Goal: Task Accomplishment & Management: Manage account settings

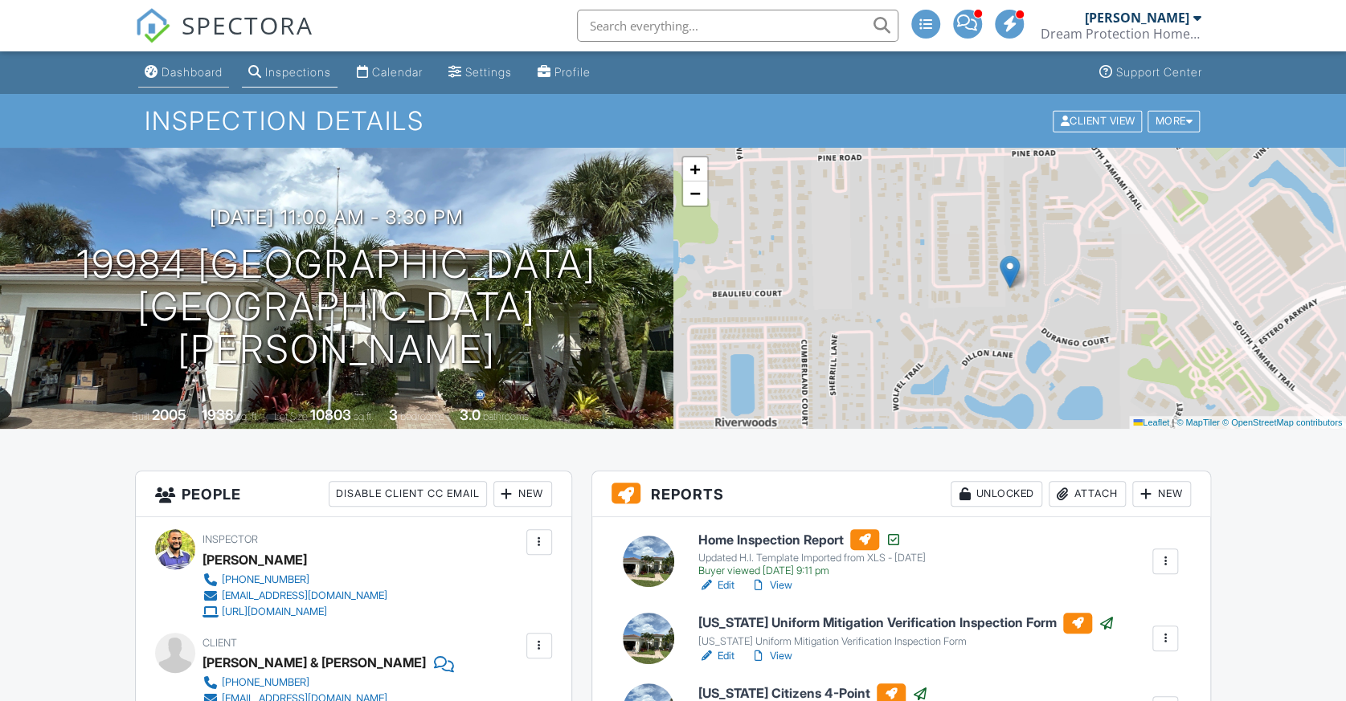
click at [190, 84] on link "Dashboard" at bounding box center [183, 73] width 91 height 30
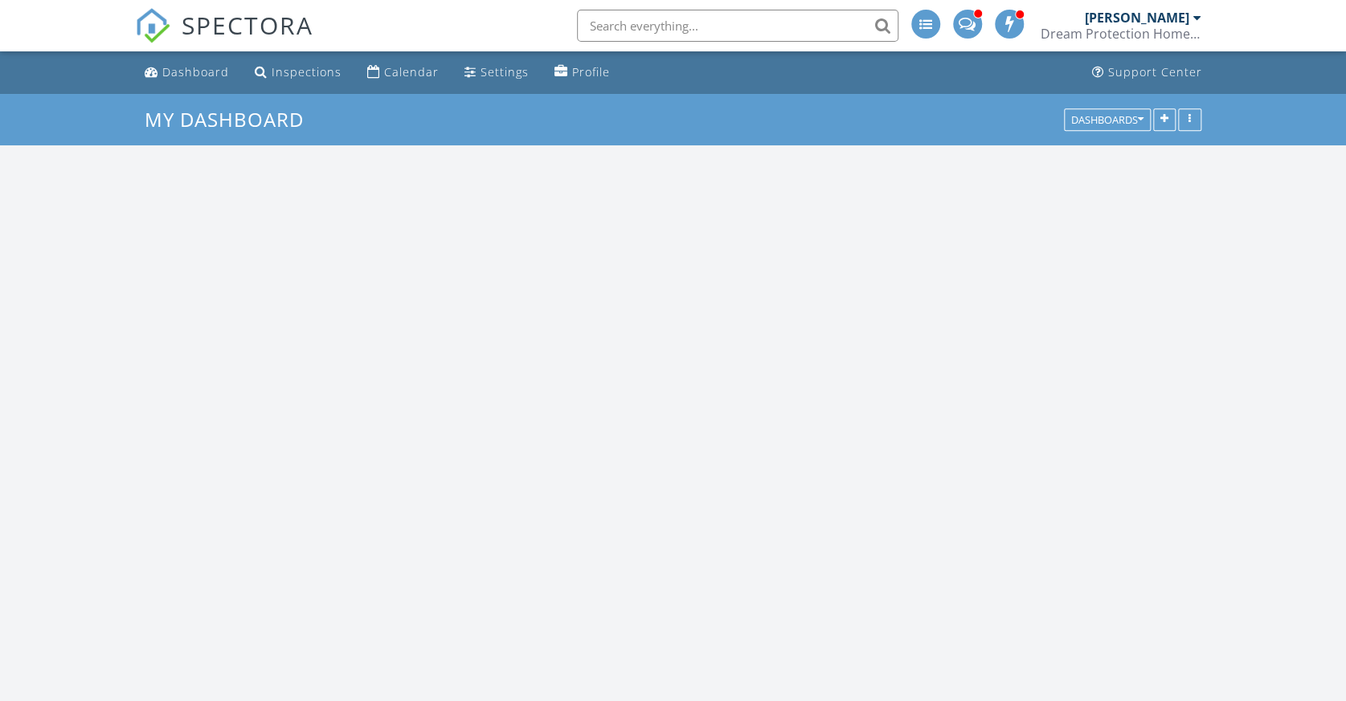
scroll to position [1412, 1377]
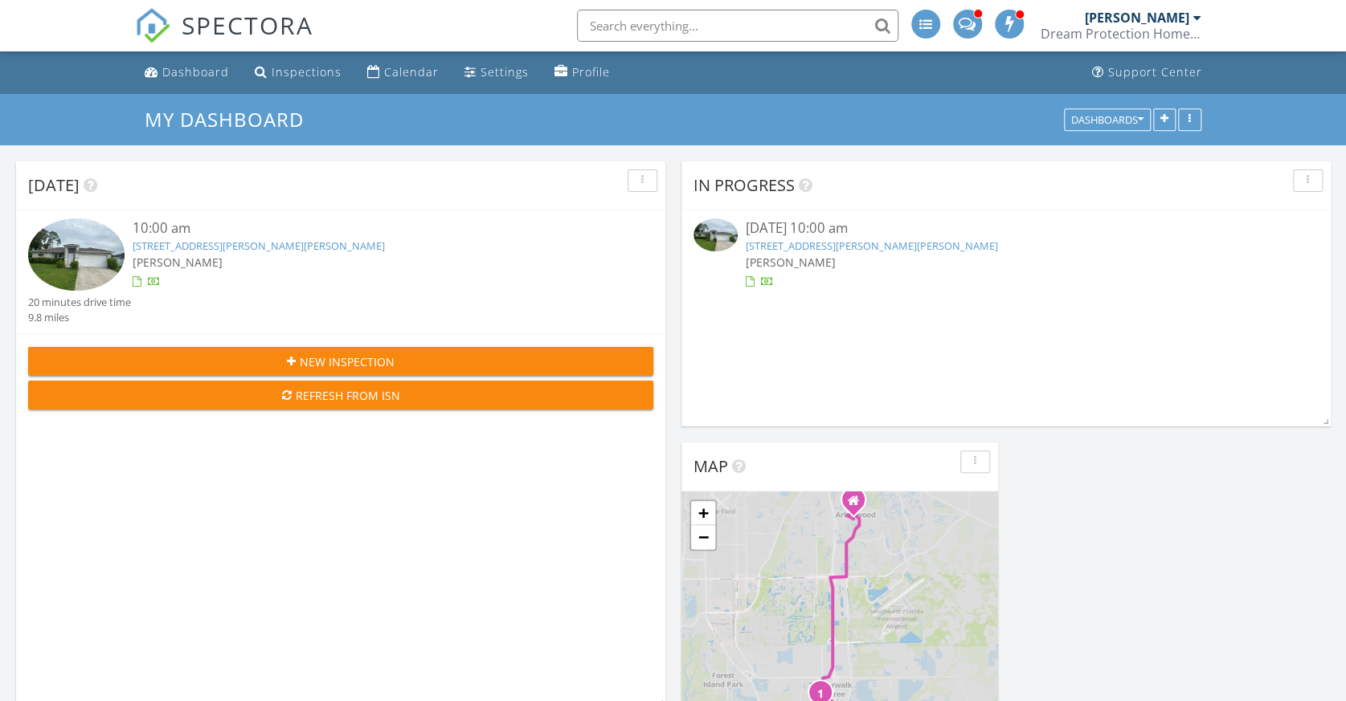
click at [853, 243] on link "9091 Morris Rd, Fort Myers, FL 33967" at bounding box center [871, 246] width 252 height 14
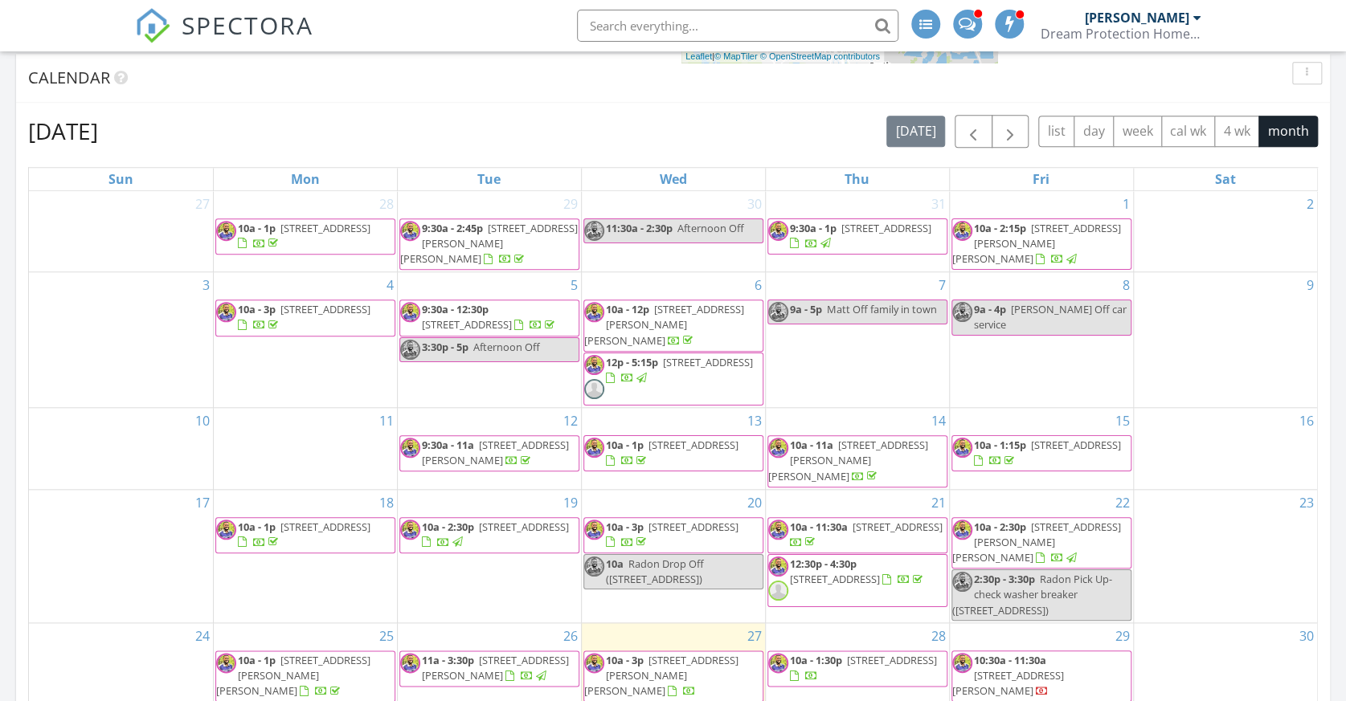
scroll to position [803, 0]
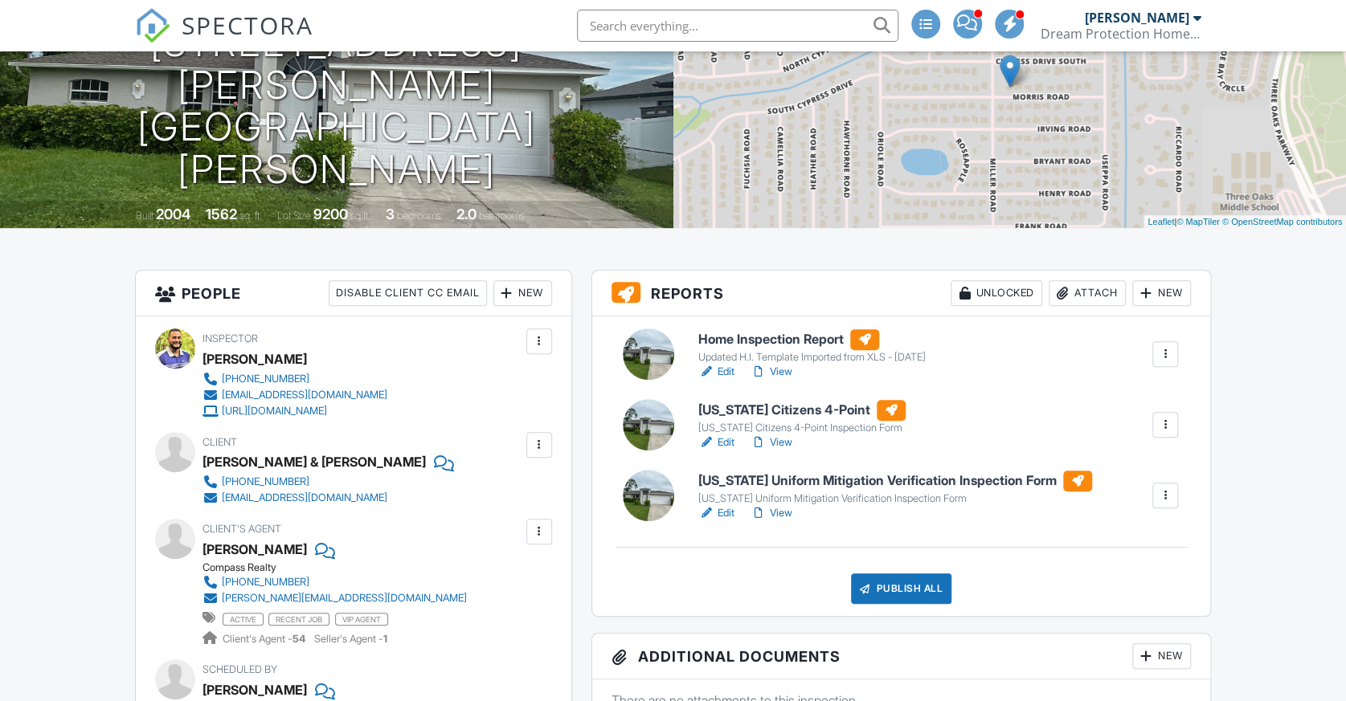
click at [727, 514] on link "Edit" at bounding box center [716, 513] width 36 height 16
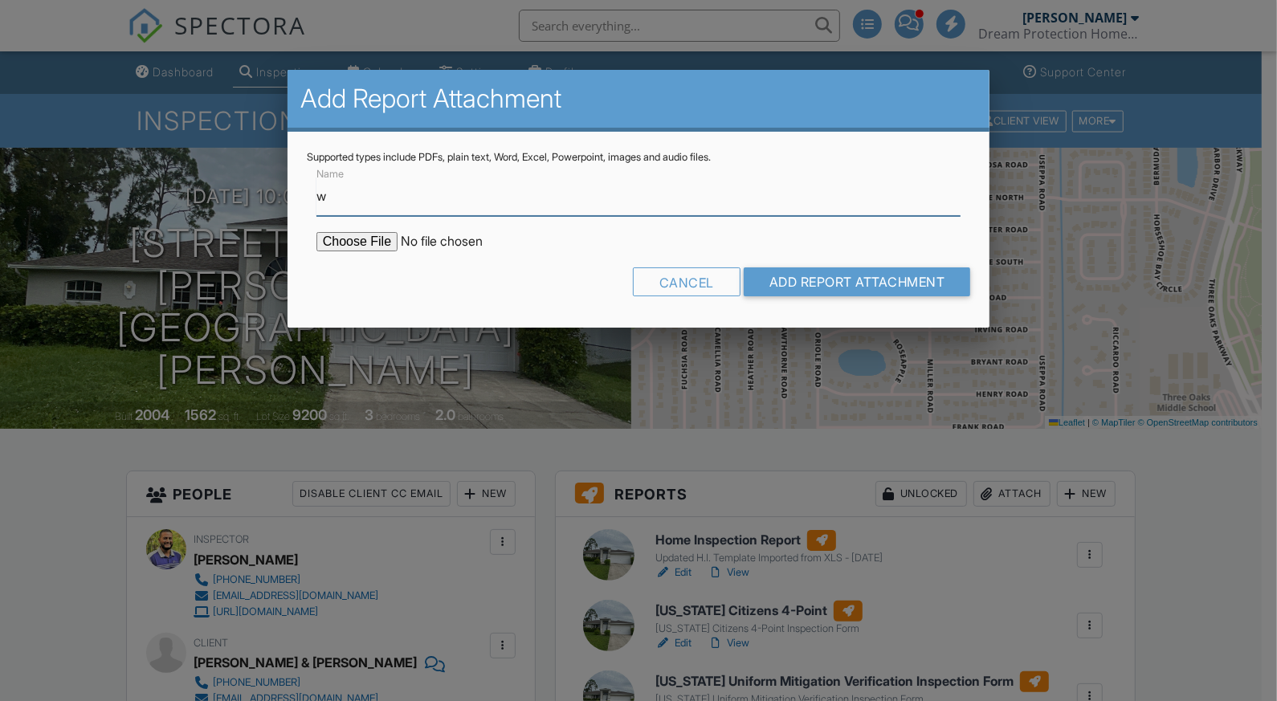
type input "Wind Mitigation Inspection PDF"
click at [374, 242] on input "file" at bounding box center [452, 241] width 273 height 19
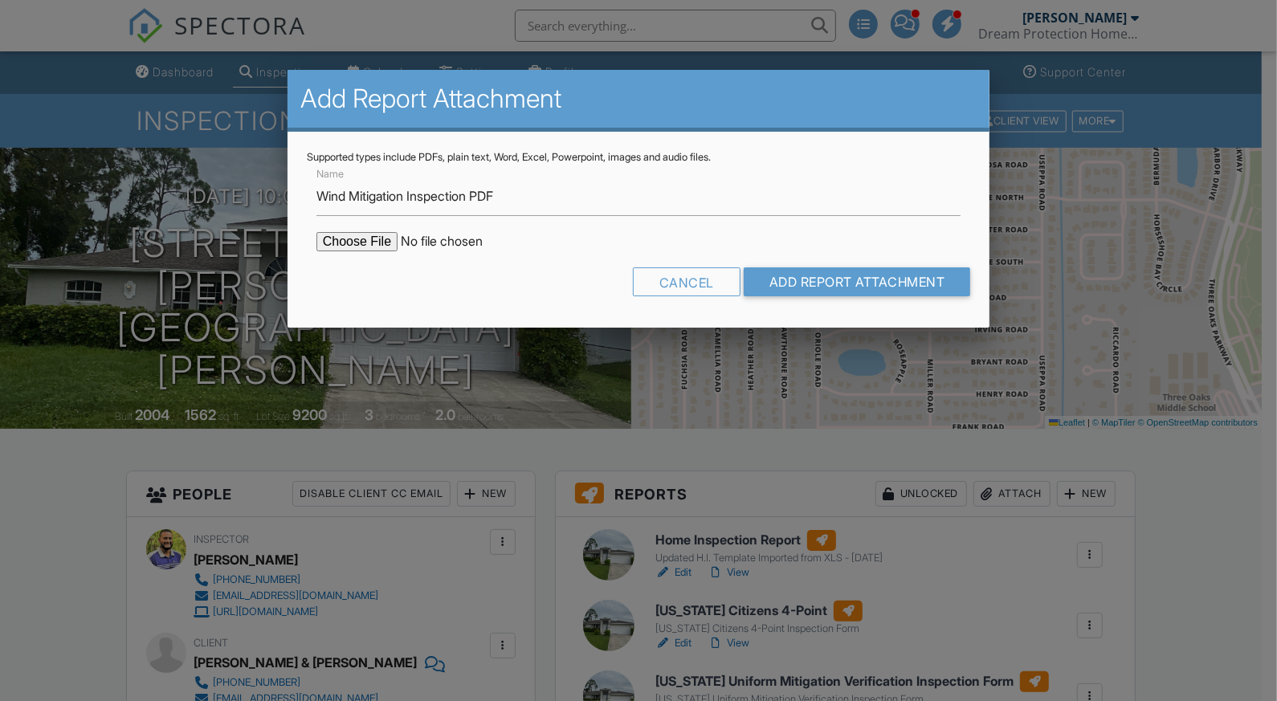
type input "C:\fakepath\W.S. Lisi 08.27.25.pdf"
click at [842, 286] on input "Add Report Attachment" at bounding box center [857, 281] width 227 height 29
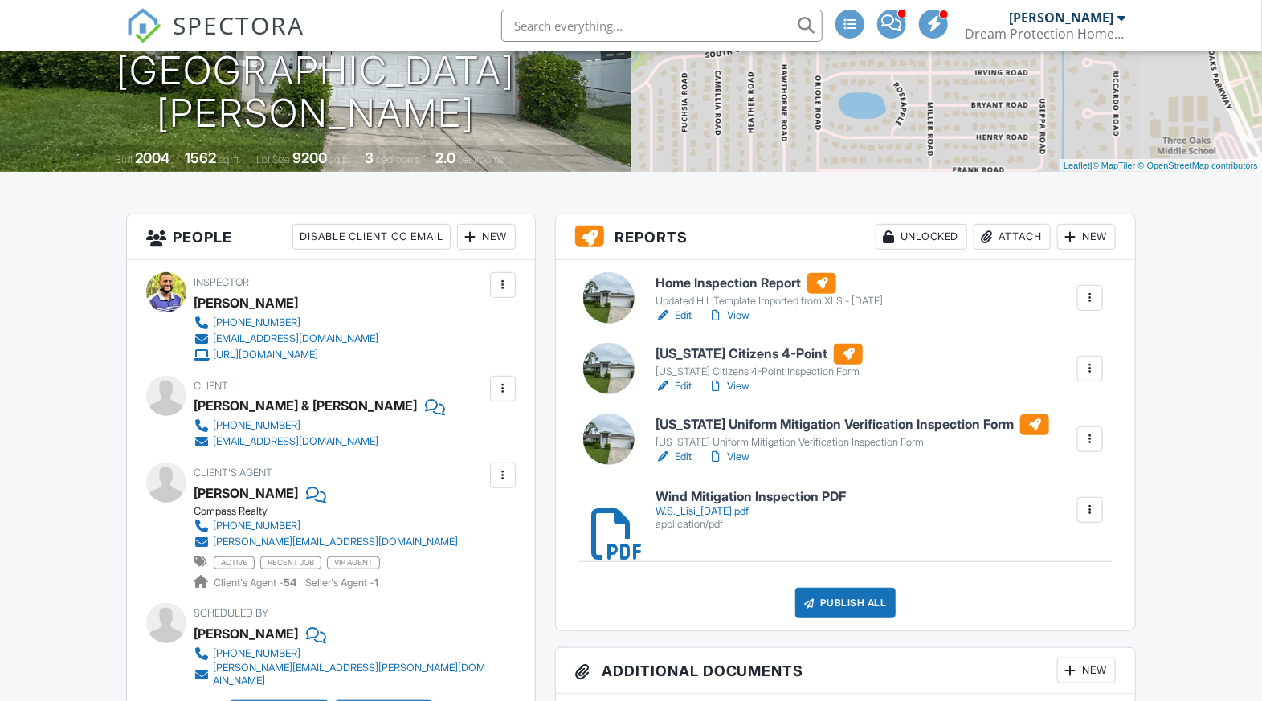
scroll to position [201, 0]
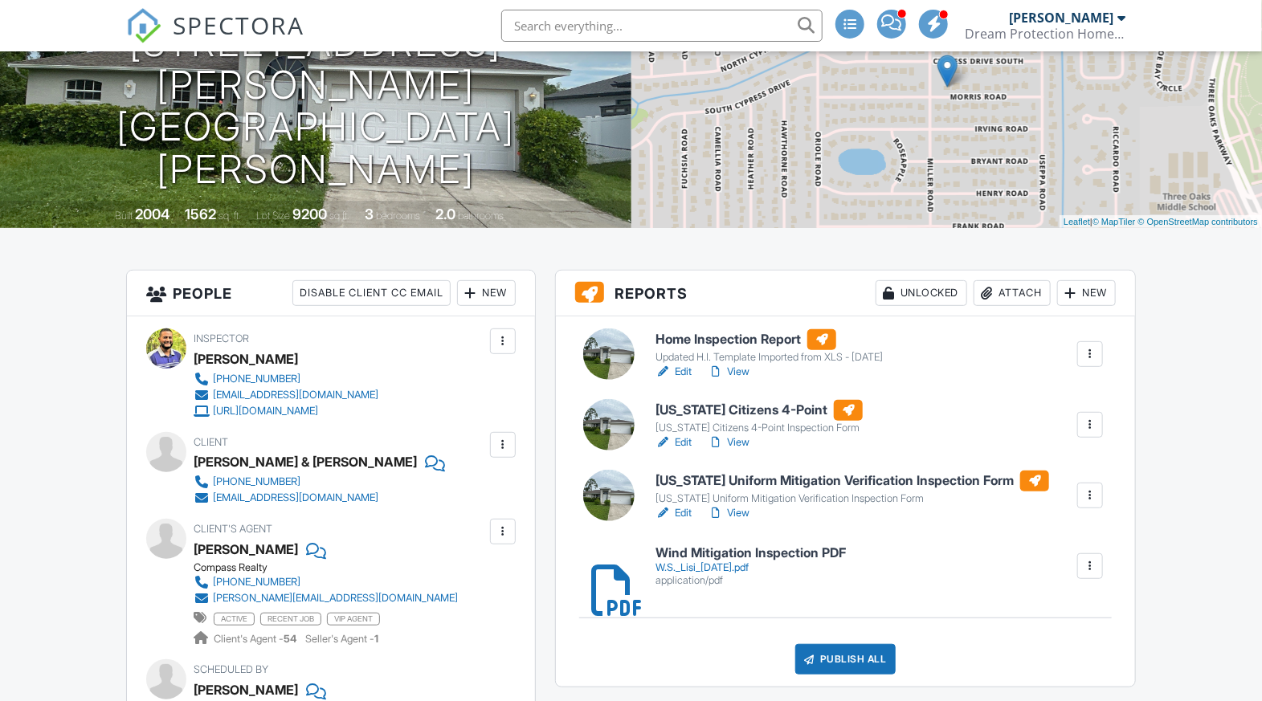
click at [680, 436] on link "Edit" at bounding box center [673, 443] width 36 height 16
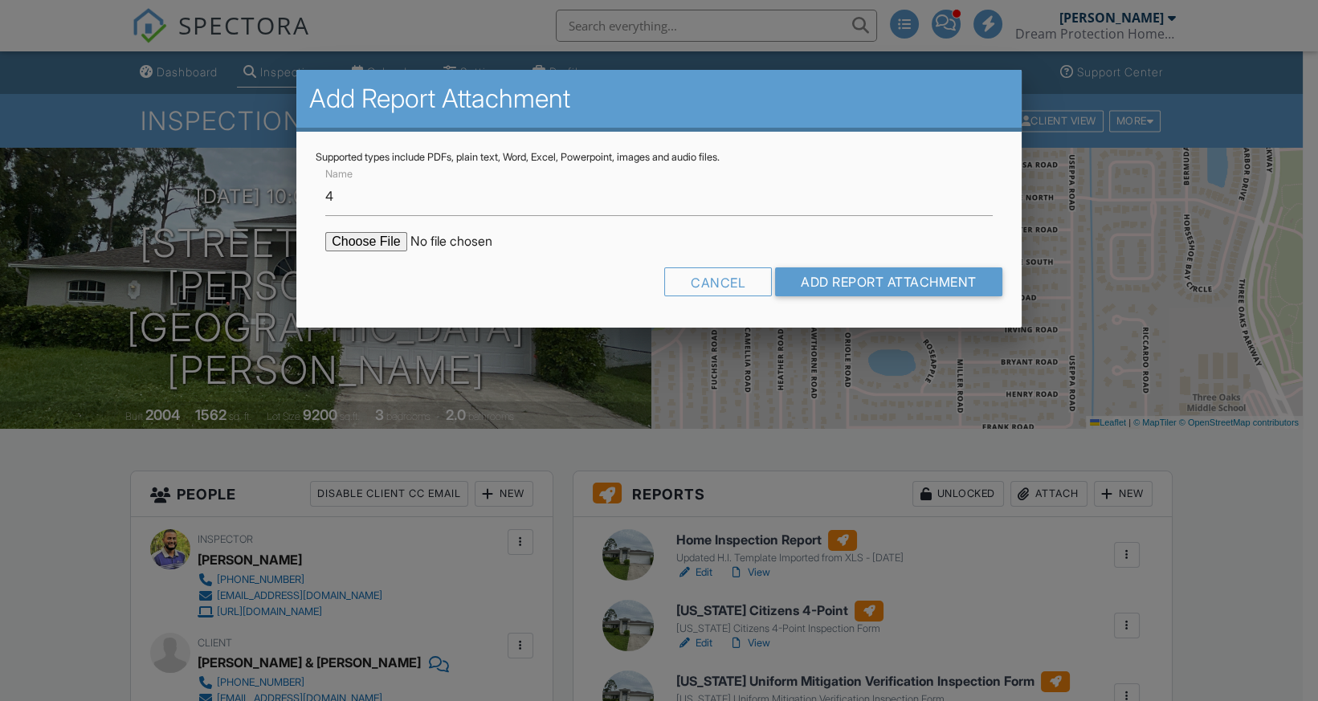
type input "4 Point Inspection PDF"
click at [367, 238] on input "file" at bounding box center [461, 241] width 273 height 19
type input "C:\fakepath\4 Point Lisi 08.27.25.pdf"
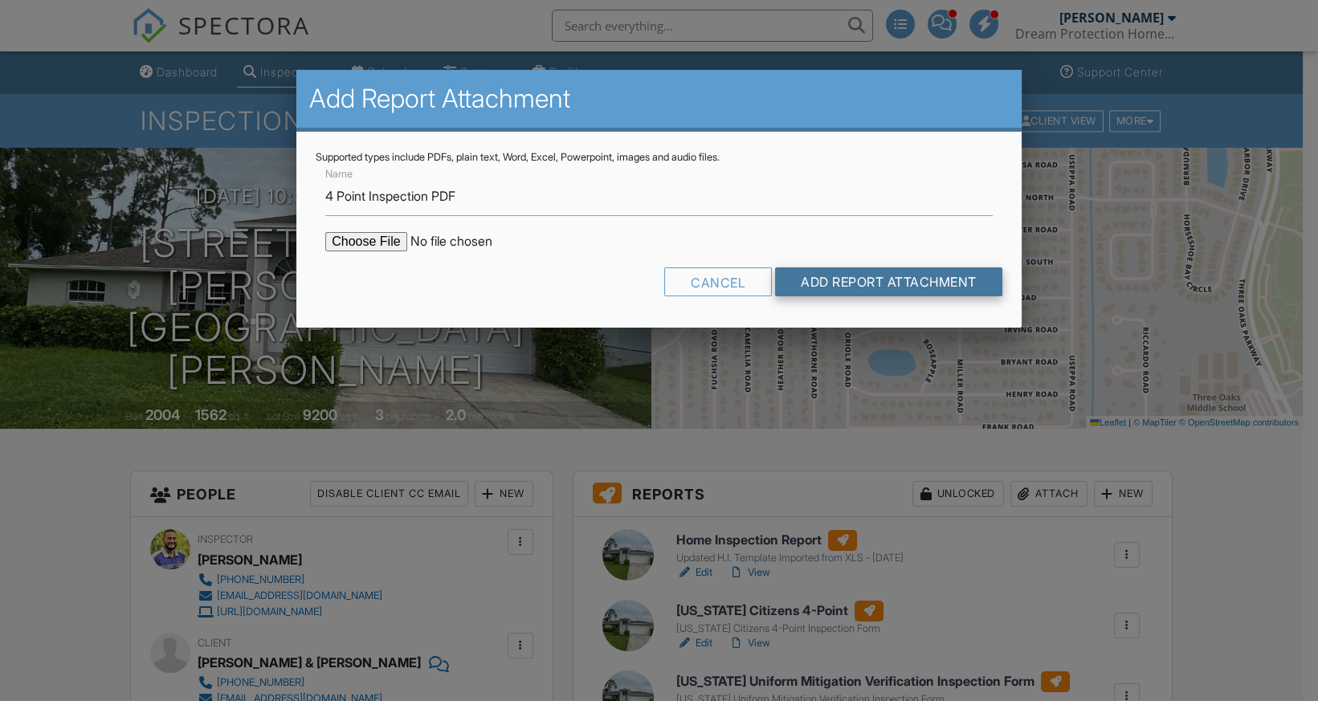
click at [839, 284] on input "Add Report Attachment" at bounding box center [888, 281] width 227 height 29
click at [0, 0] on div at bounding box center [0, 0] width 0 height 0
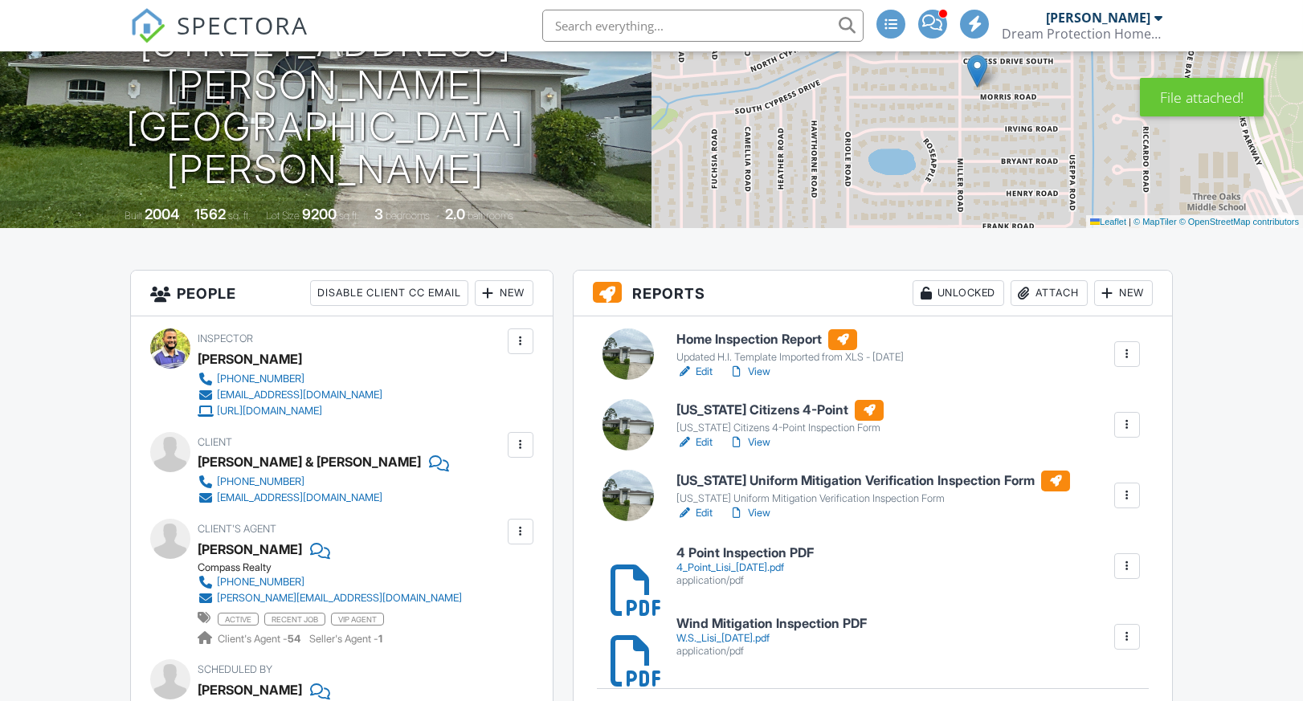
click at [702, 371] on link "Edit" at bounding box center [694, 372] width 36 height 16
click at [700, 370] on link "Edit" at bounding box center [694, 372] width 36 height 16
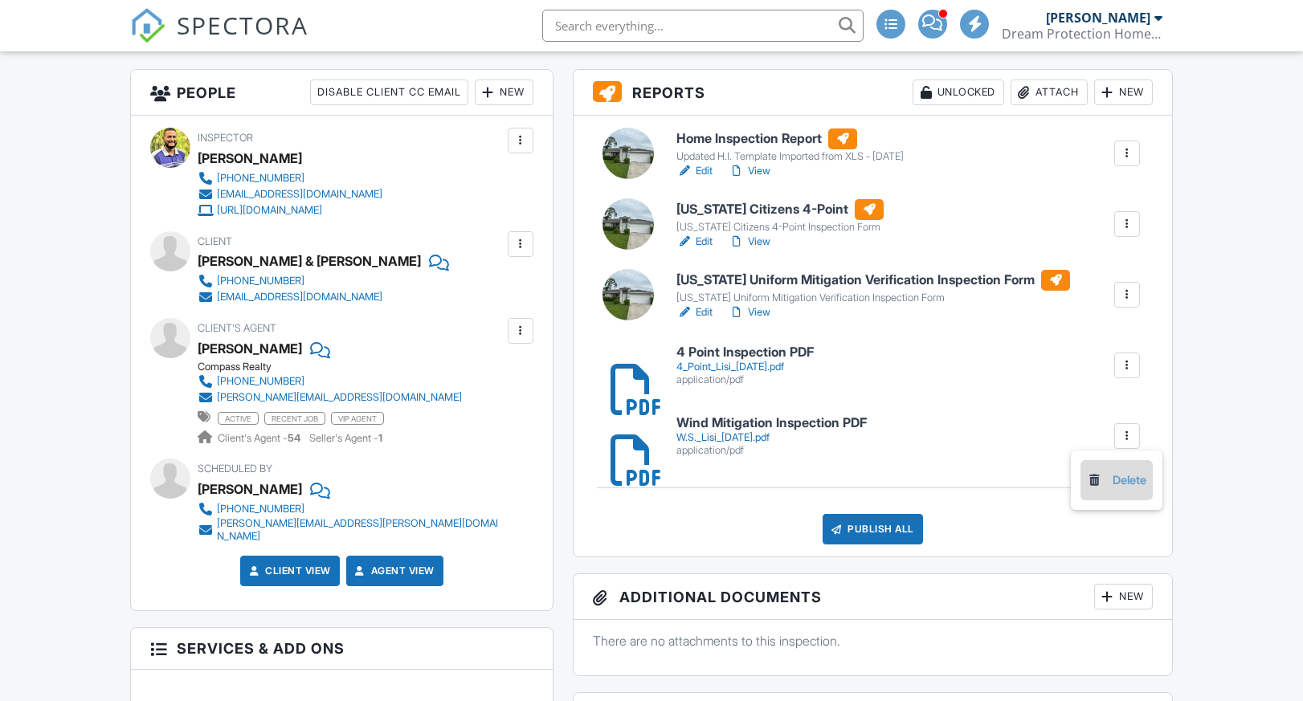
click at [1116, 480] on link "Delete" at bounding box center [1116, 481] width 59 height 18
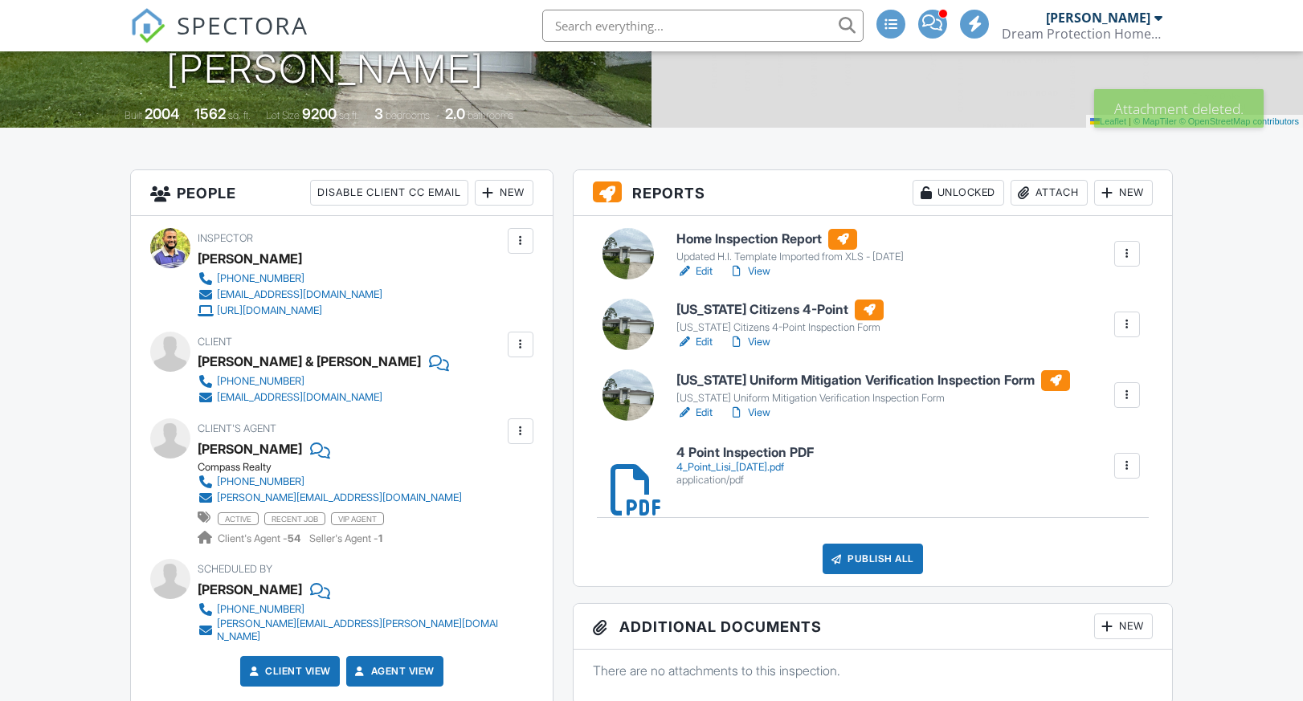
click at [697, 410] on link "Edit" at bounding box center [694, 413] width 36 height 16
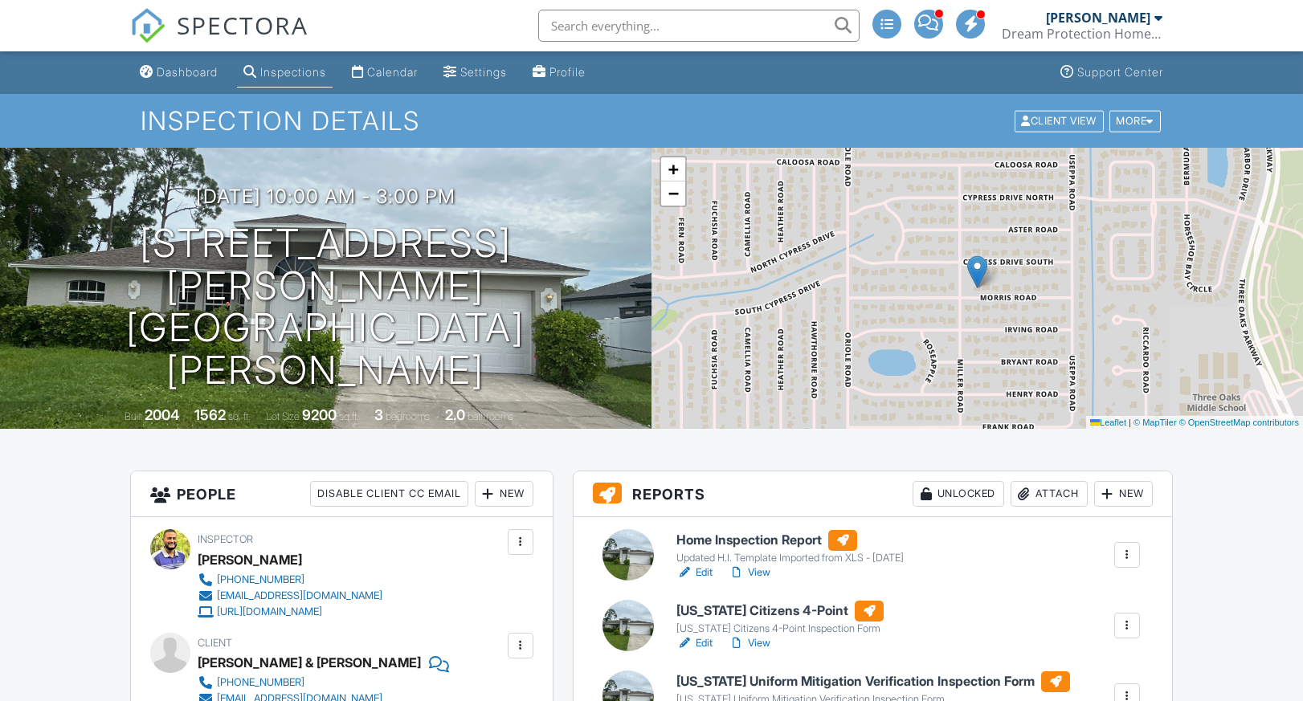
click at [1070, 493] on div "Attach" at bounding box center [1049, 494] width 77 height 26
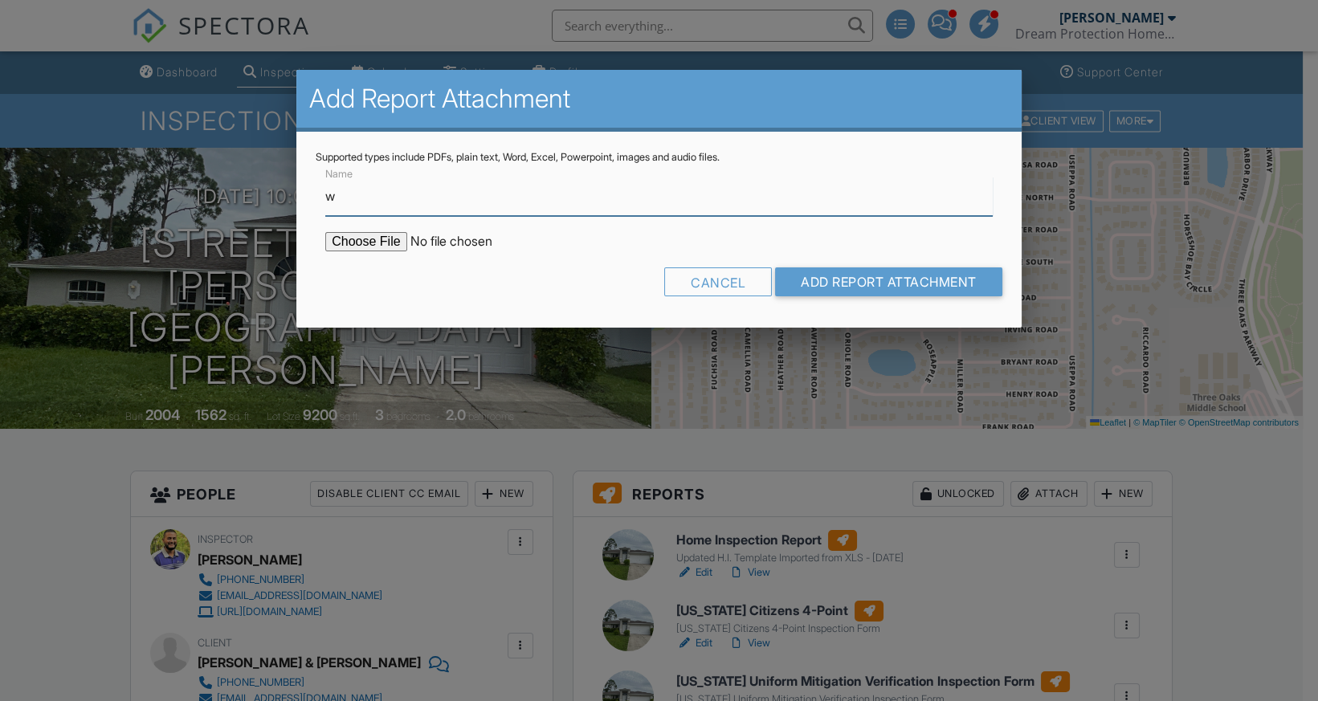
type input "Wind Mitigation Inspection PDF"
click at [373, 253] on form "Name Wind Mitigation Inspection PDF Cancel Add Report Attachment" at bounding box center [659, 236] width 687 height 145
click at [372, 241] on input "file" at bounding box center [461, 241] width 273 height 19
type input "C:\fakepath\W.S. Lisi 08.27.25.pdf"
click at [876, 267] on form "Name Wind Mitigation Inspection PDF Cancel Add Report Attachment" at bounding box center [659, 236] width 687 height 145
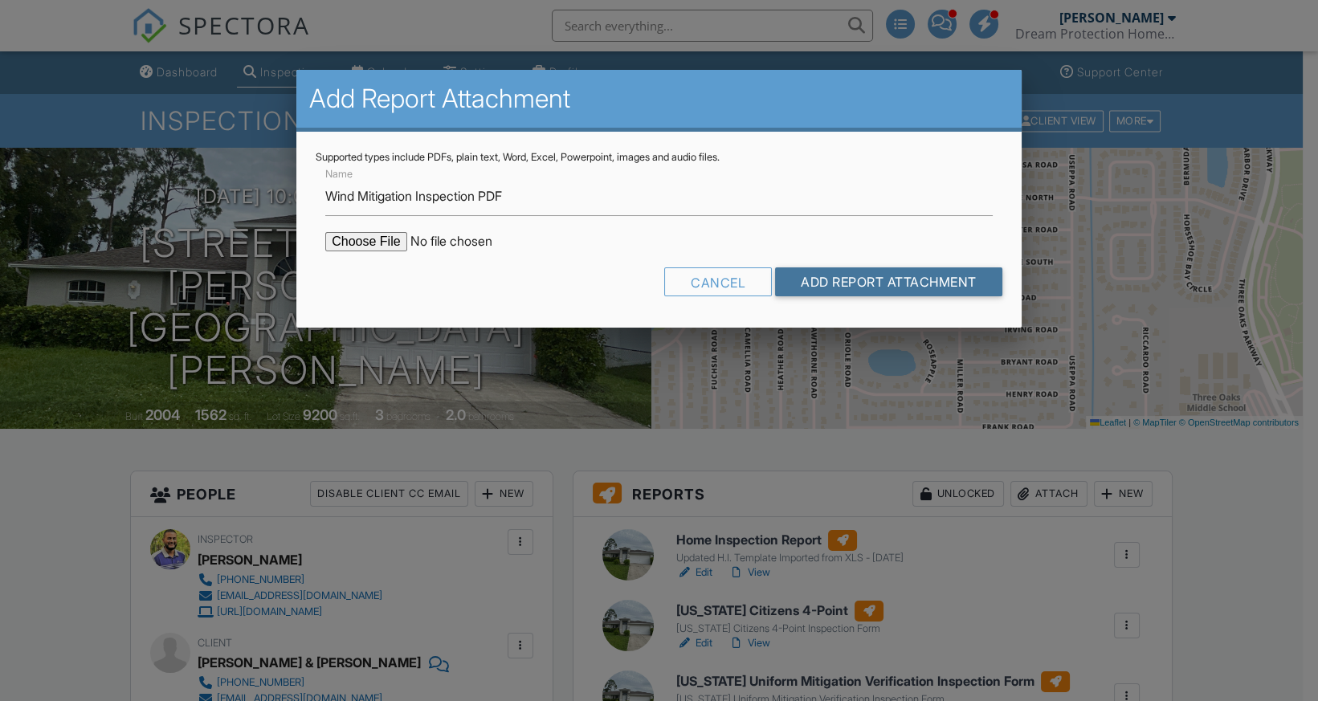
click at [879, 280] on input "Add Report Attachment" at bounding box center [888, 281] width 227 height 29
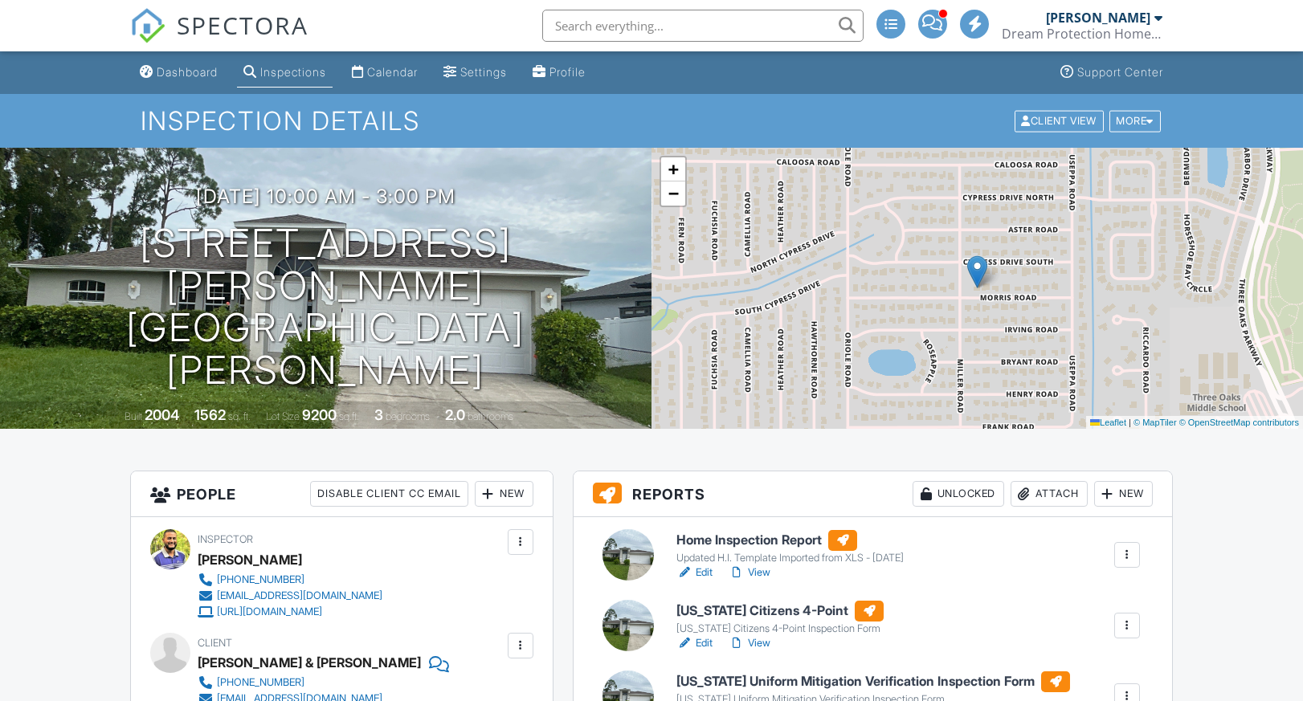
click at [712, 571] on link "Edit" at bounding box center [694, 573] width 36 height 16
click at [711, 571] on link "Edit" at bounding box center [694, 573] width 36 height 16
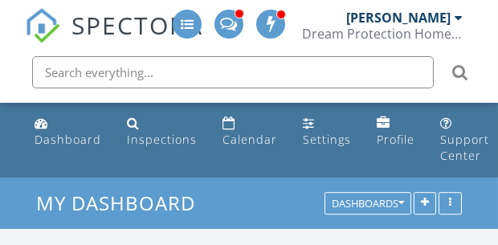
scroll to position [7, 7]
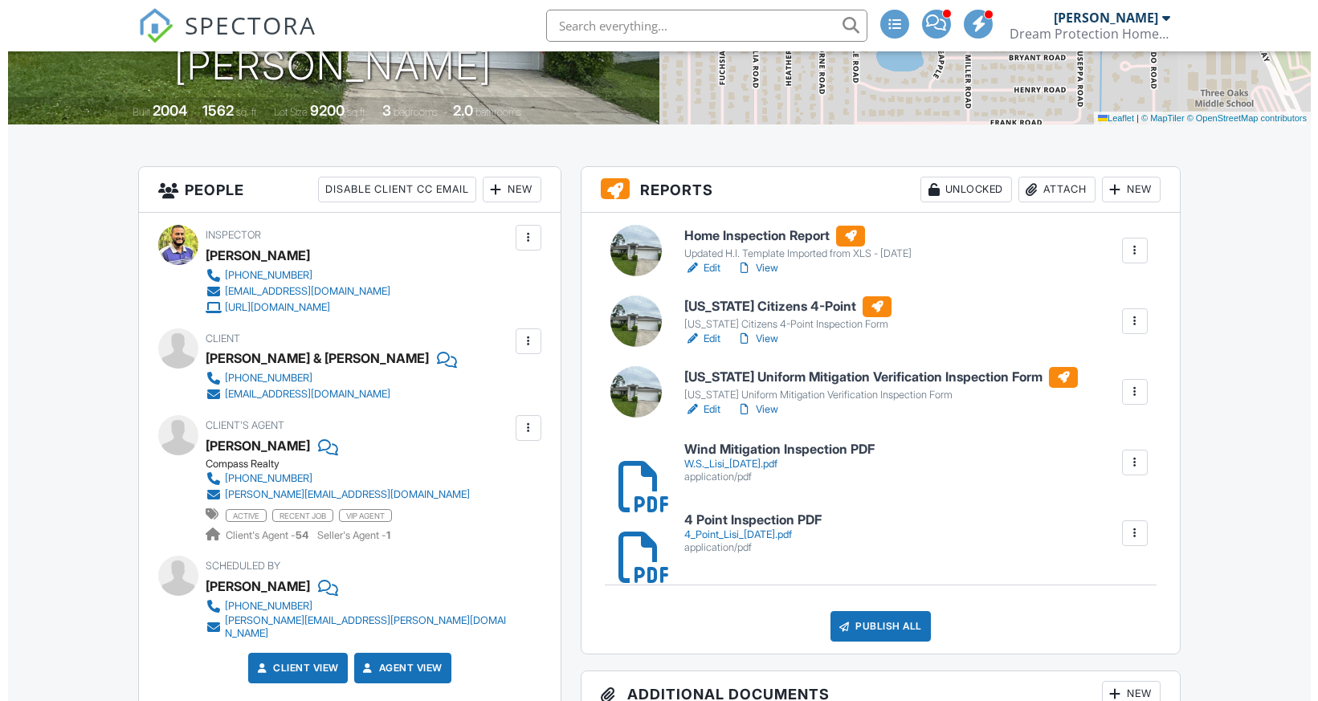
scroll to position [602, 0]
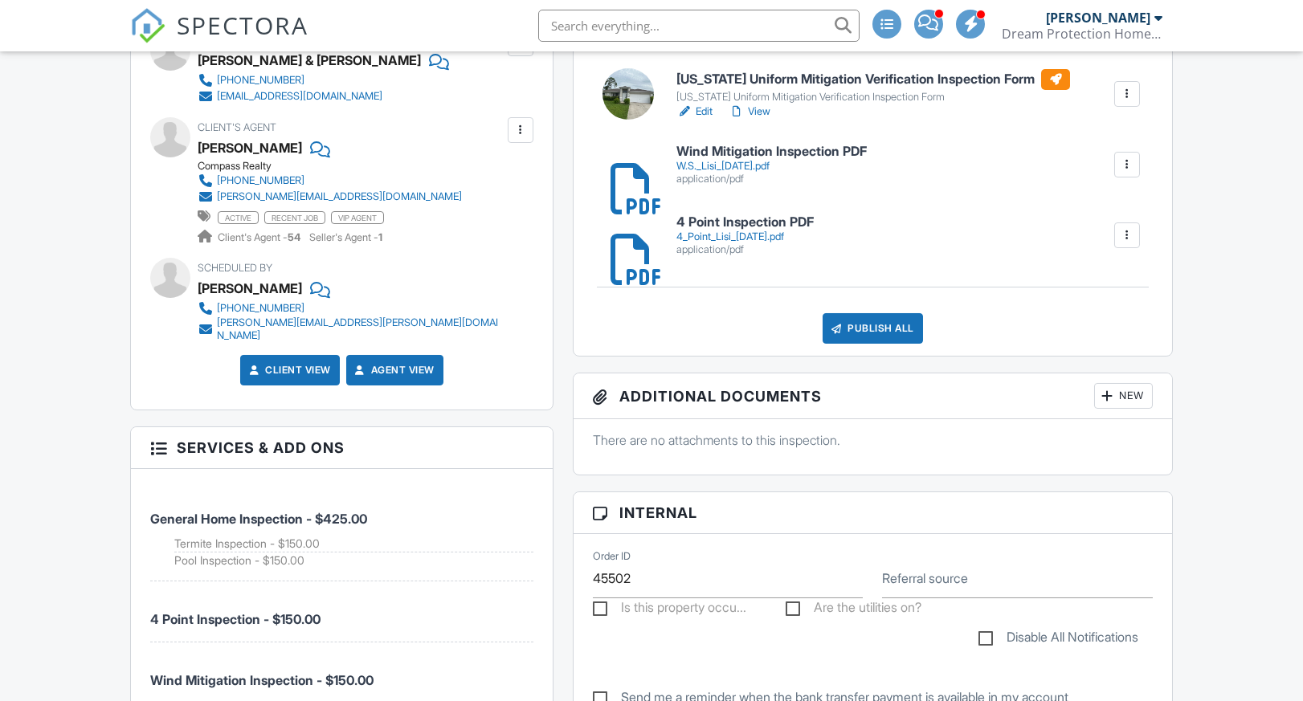
click at [841, 316] on div "Publish All" at bounding box center [873, 328] width 100 height 31
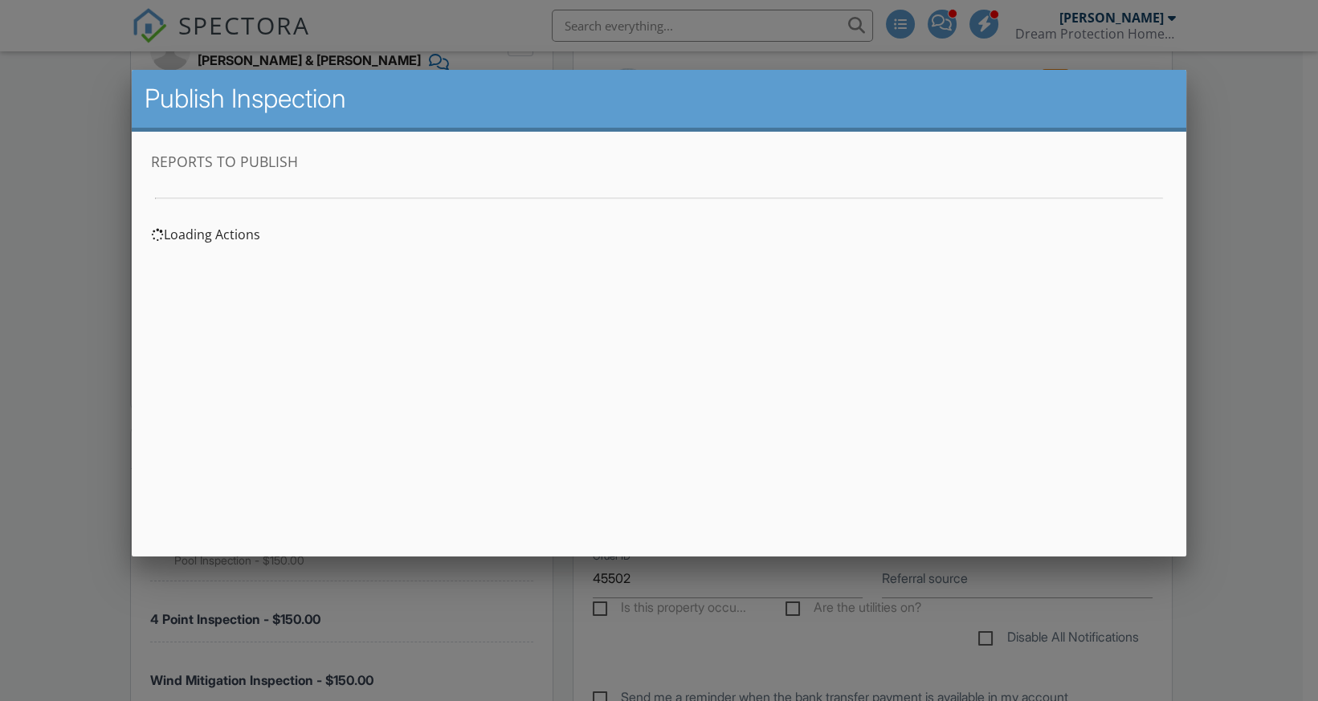
scroll to position [0, 0]
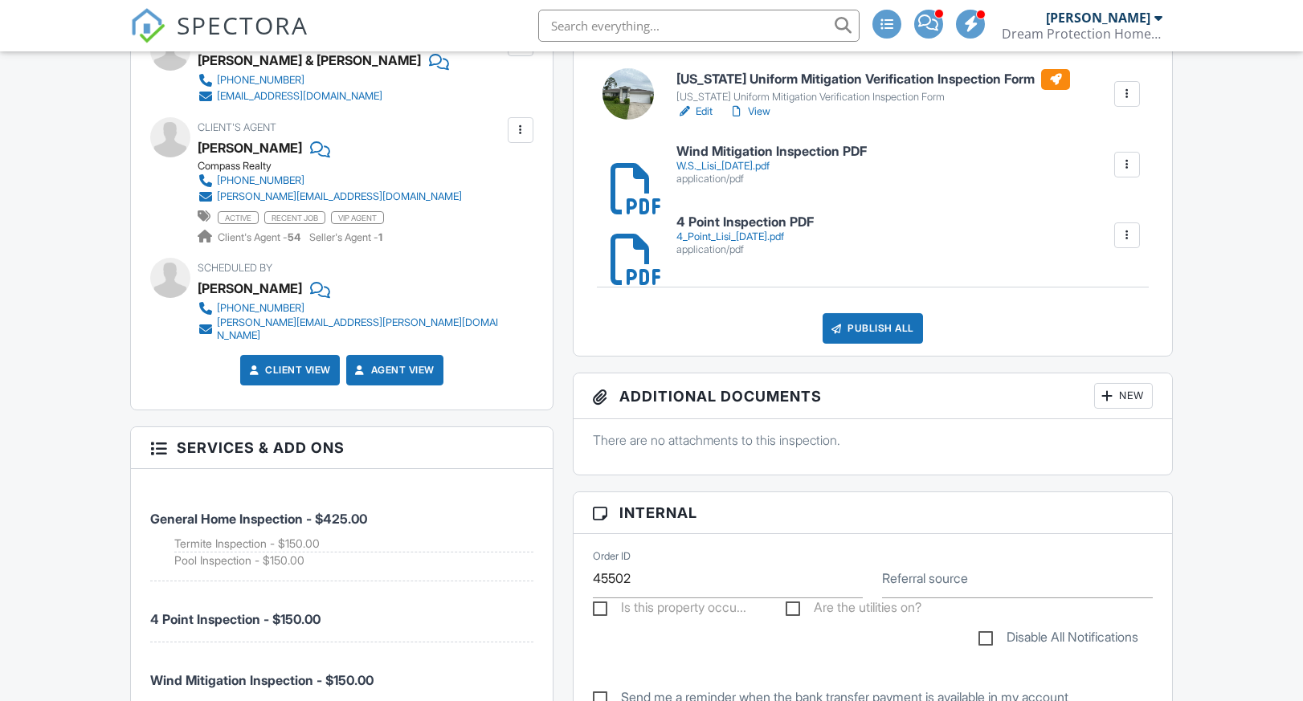
click at [909, 332] on div "Publish All" at bounding box center [873, 328] width 100 height 31
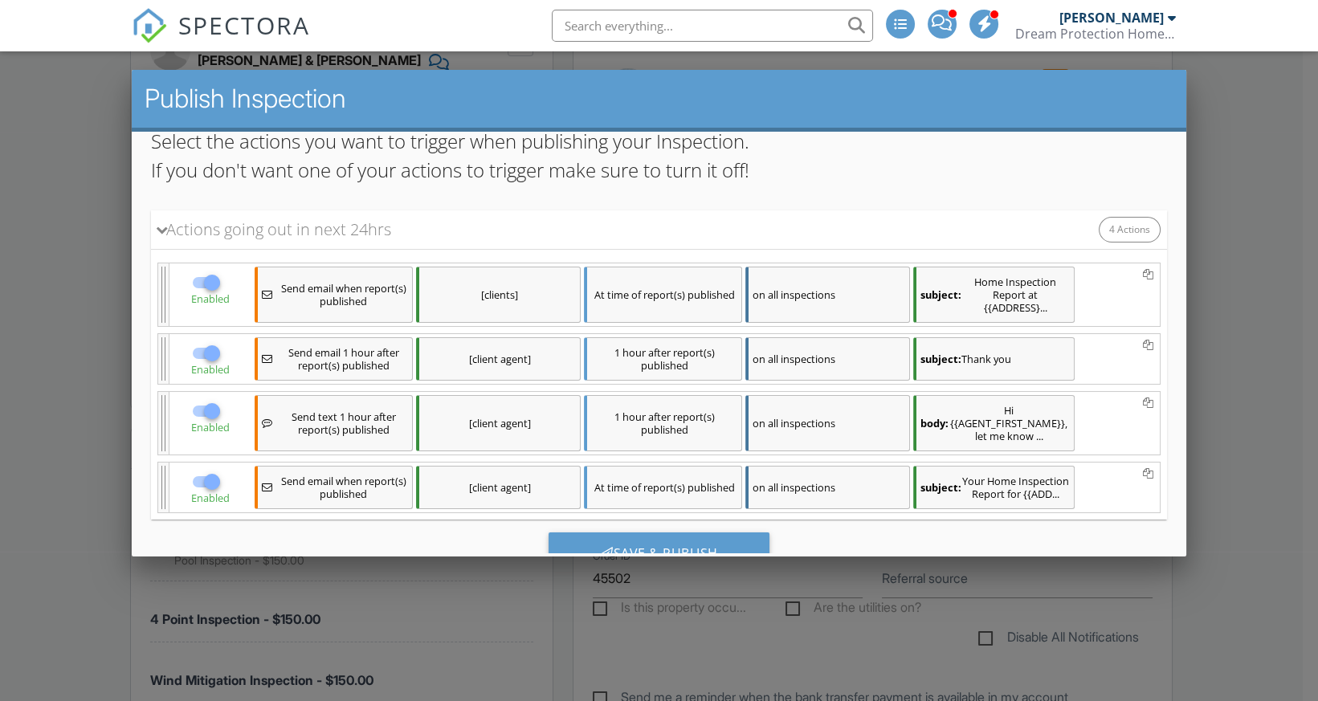
scroll to position [272, 0]
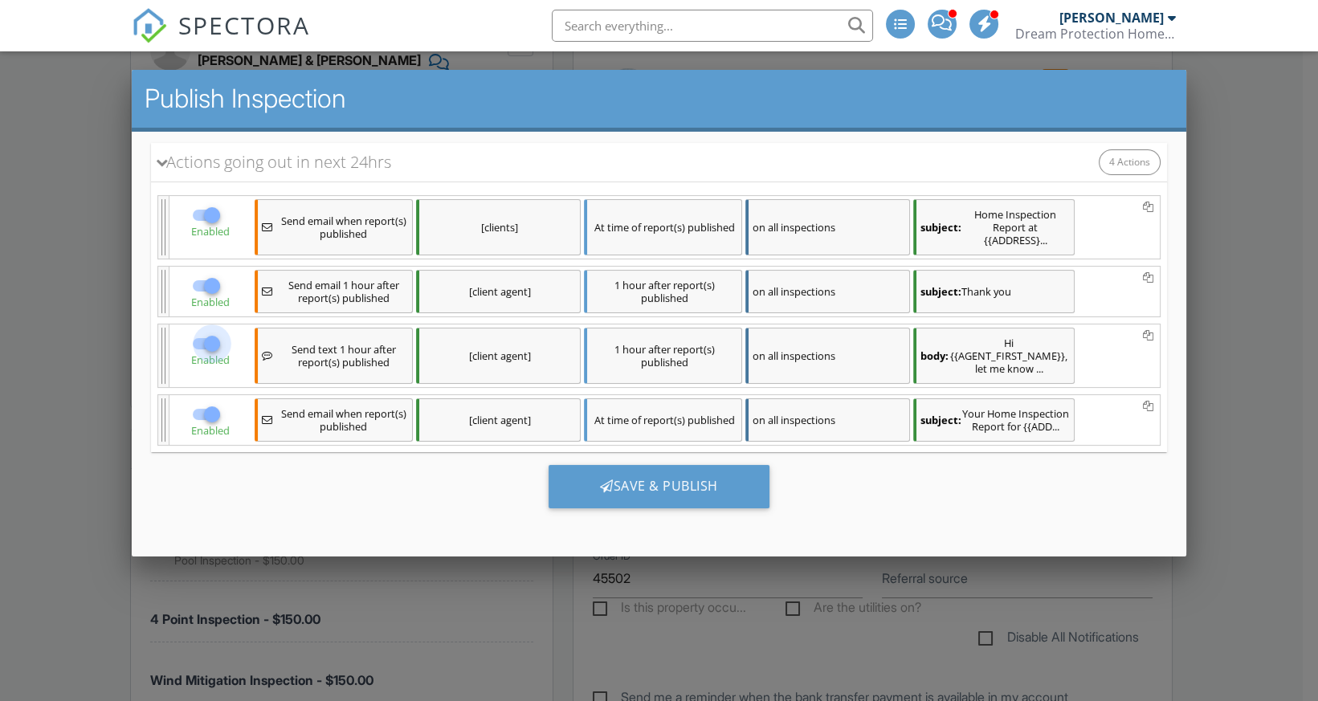
click at [208, 333] on div at bounding box center [211, 343] width 27 height 27
checkbox input "false"
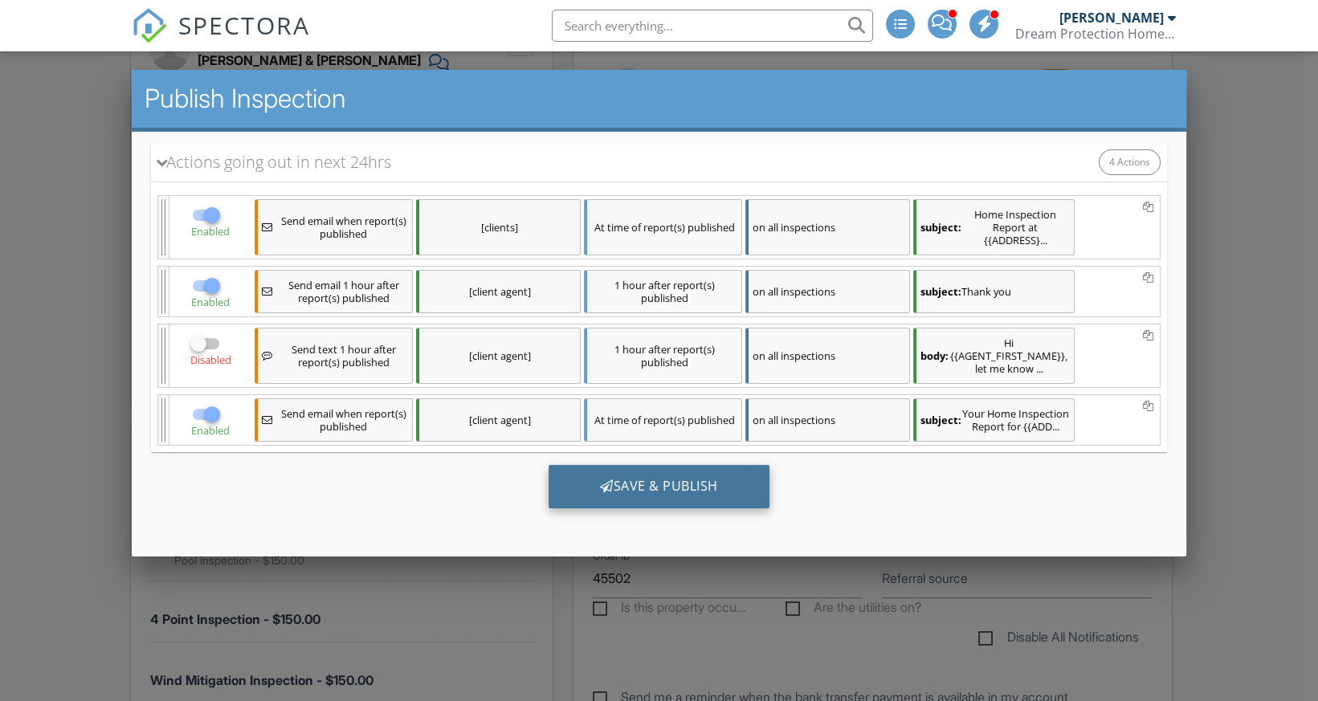
click at [636, 488] on div "Save & Publish" at bounding box center [659, 486] width 221 height 43
